Goal: Download file/media

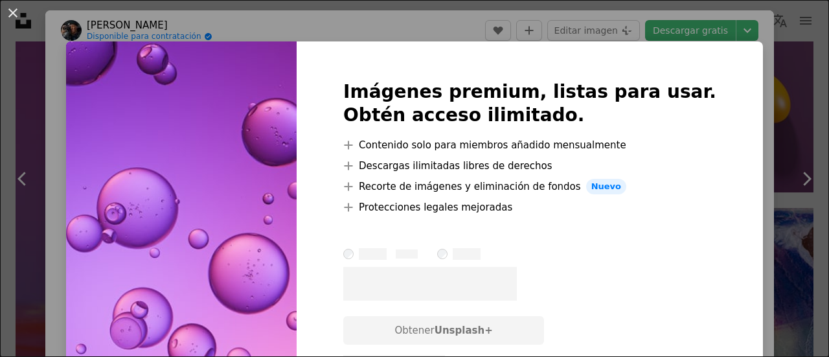
scroll to position [4133, 0]
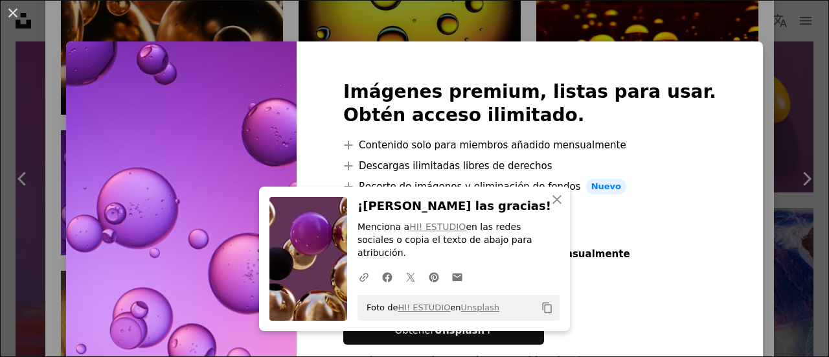
click at [69, 129] on div "An X shape Imágenes premium, listas para usar. Obtén acceso ilimitado. A plus s…" at bounding box center [414, 178] width 829 height 357
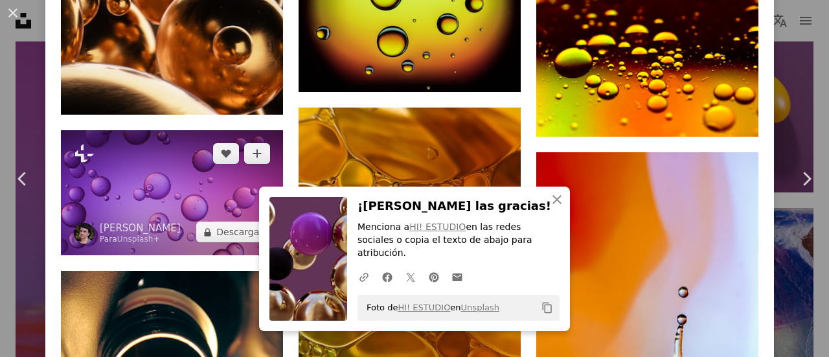
click at [69, 130] on img at bounding box center [172, 192] width 222 height 125
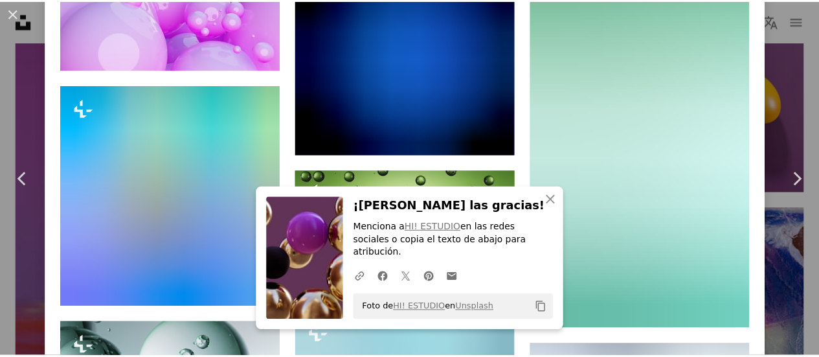
scroll to position [1877, 0]
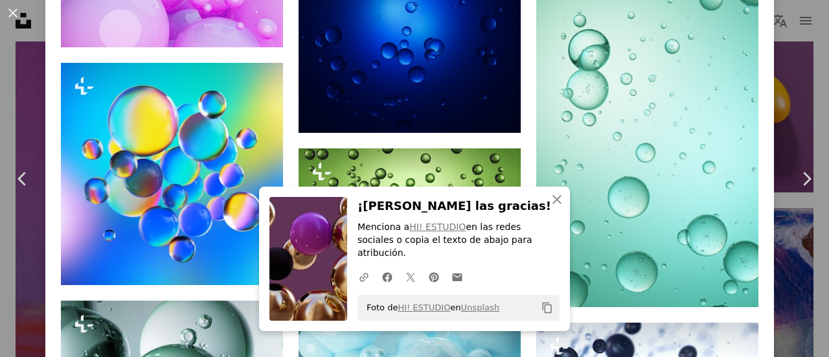
click at [794, 85] on div "An X shape Chevron left Chevron right Rodion Kutsaiev Para Unsplash+ A heart A …" at bounding box center [414, 178] width 829 height 357
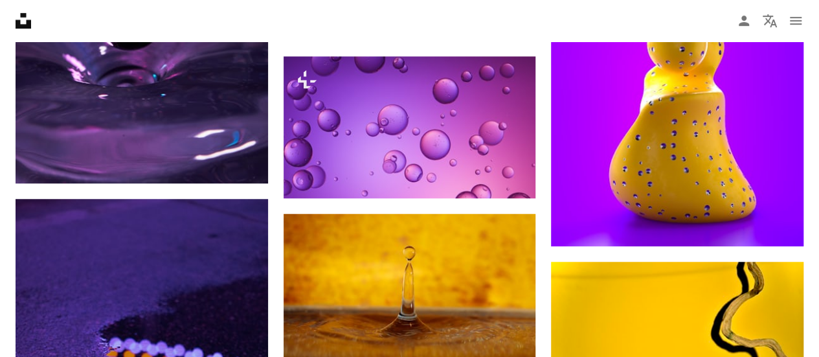
scroll to position [2968, 0]
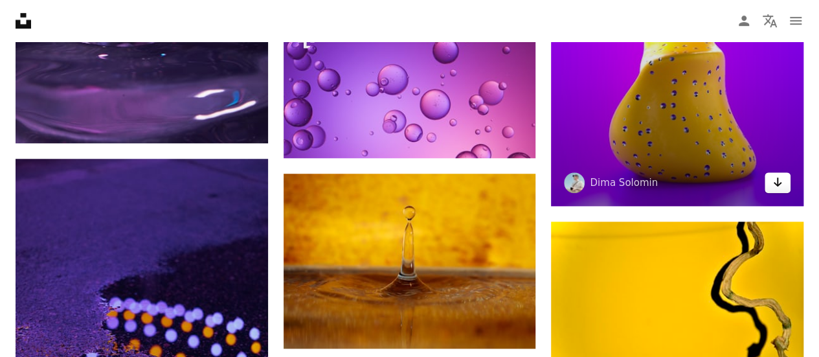
click at [777, 187] on icon "Arrow pointing down" at bounding box center [778, 182] width 10 height 16
